Goal: Find specific page/section: Find specific page/section

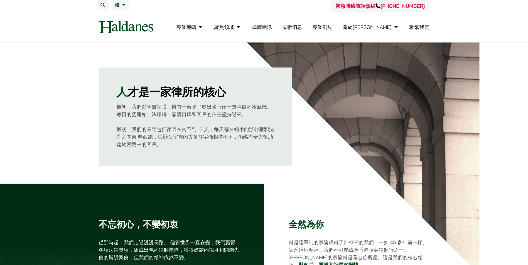
click at [272, 27] on link "律師團隊" at bounding box center [262, 27] width 20 height 6
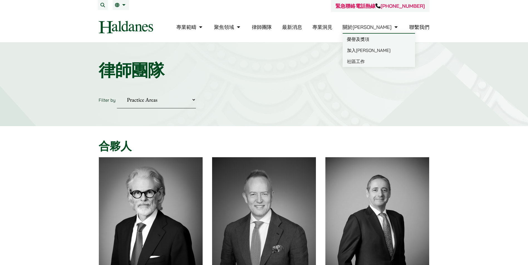
click at [374, 27] on link "關於[PERSON_NAME]" at bounding box center [370, 27] width 56 height 6
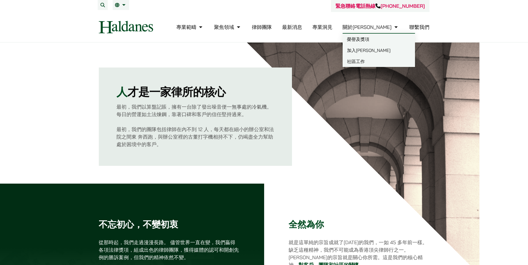
click at [412, 28] on link "聯繫我們" at bounding box center [419, 27] width 20 height 6
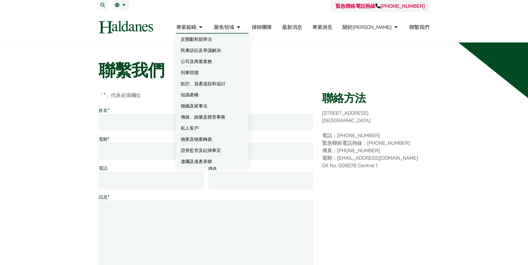
click at [204, 28] on link "專業範疇" at bounding box center [190, 27] width 28 height 6
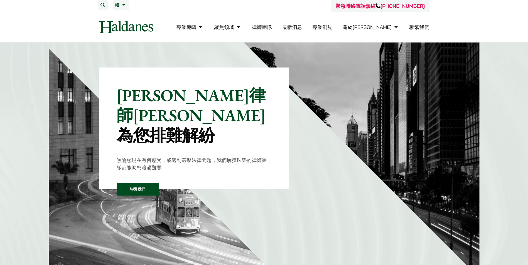
click at [272, 28] on link "律師團隊" at bounding box center [262, 27] width 20 height 6
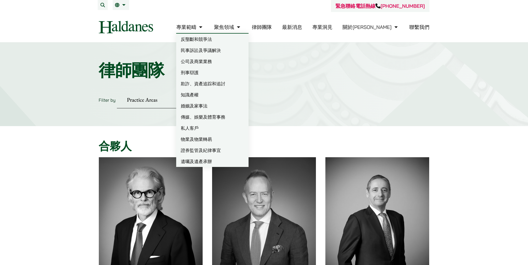
click at [214, 54] on link "民事訴訟及爭議解決" at bounding box center [212, 50] width 72 height 11
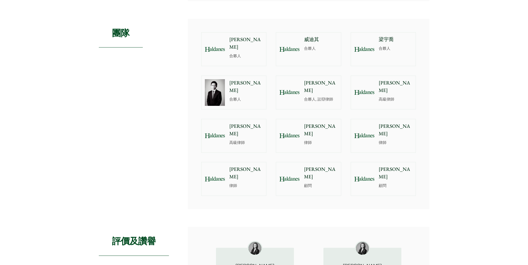
scroll to position [473, 0]
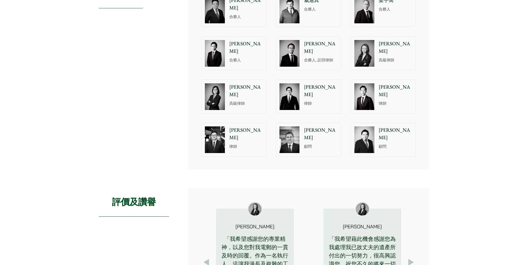
click at [295, 130] on img at bounding box center [289, 140] width 20 height 27
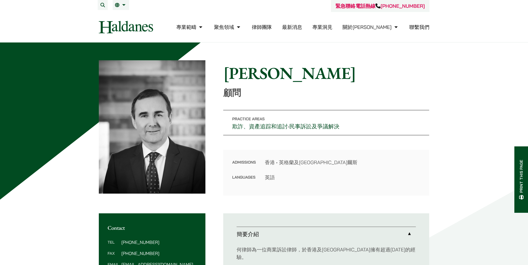
click at [272, 27] on link "律師團隊" at bounding box center [262, 27] width 20 height 6
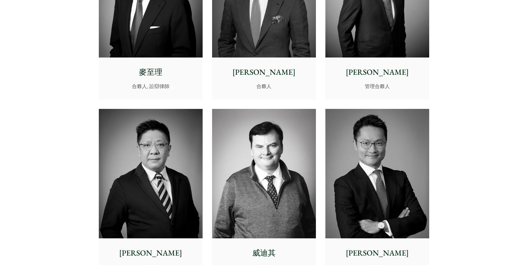
scroll to position [167, 0]
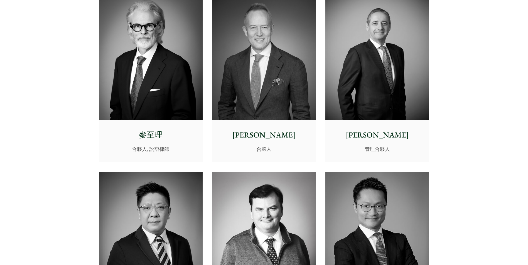
click at [134, 135] on p "麥至理" at bounding box center [150, 135] width 95 height 12
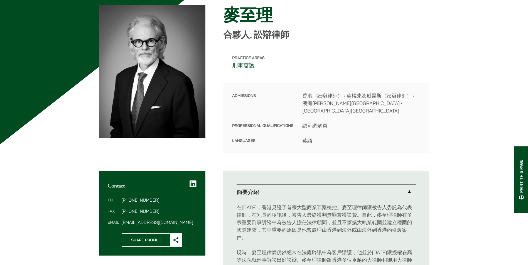
scroll to position [56, 0]
drag, startPoint x: 459, startPoint y: 0, endPoint x: 371, endPoint y: 33, distance: 93.8
click at [371, 33] on p "合夥人, 訟辯律師" at bounding box center [326, 34] width 206 height 11
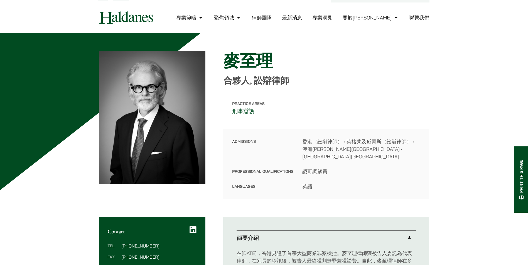
scroll to position [0, 0]
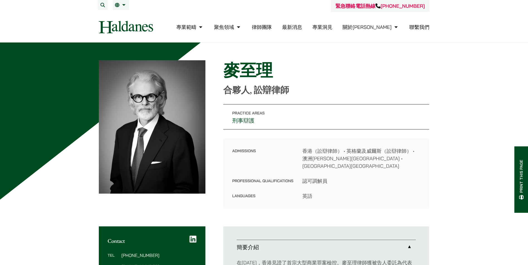
click at [123, 29] on img at bounding box center [126, 27] width 54 height 13
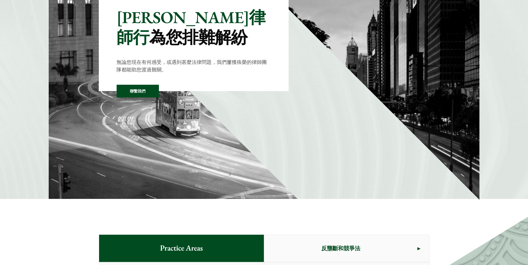
scroll to position [83, 0]
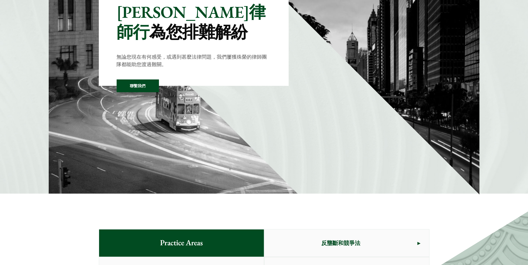
click at [142, 85] on link "聯繫我們" at bounding box center [138, 86] width 42 height 13
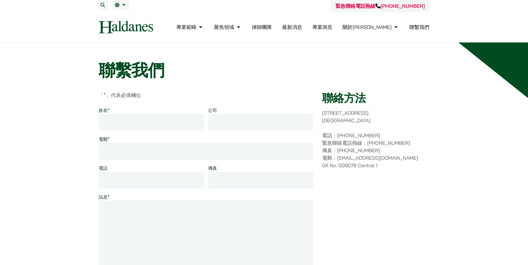
click at [115, 26] on img at bounding box center [126, 27] width 54 height 13
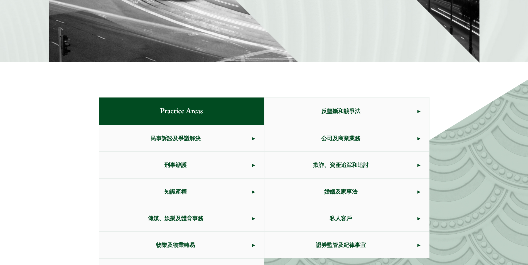
scroll to position [278, 0]
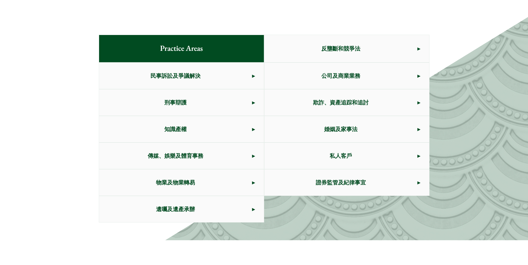
click at [175, 75] on span "民事訴訟及爭議解決" at bounding box center [175, 76] width 153 height 26
